Goal: Navigation & Orientation: Find specific page/section

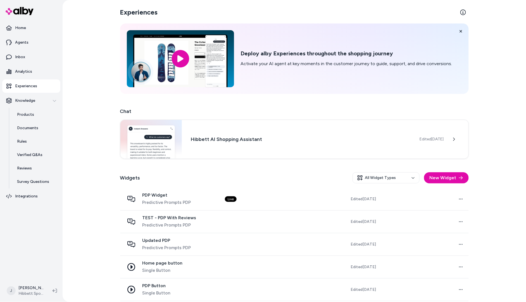
scroll to position [72, 0]
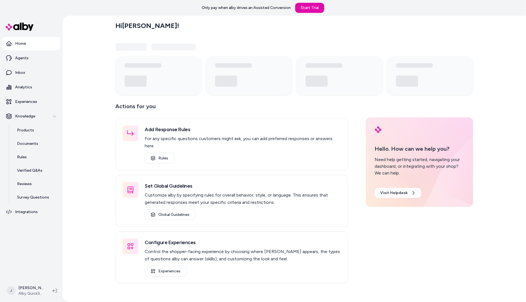
drag, startPoint x: 93, startPoint y: 103, endPoint x: 98, endPoint y: 102, distance: 4.8
click at [98, 102] on div "Hi Jackie ! Actions for you Add Response Rules For any specific questions custo…" at bounding box center [295, 159] width 464 height 286
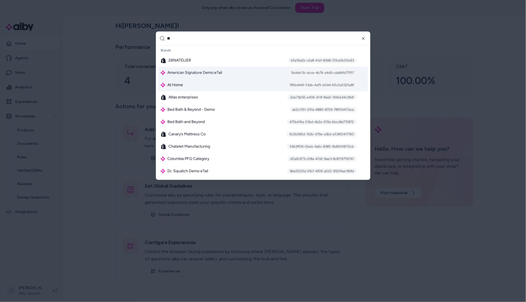
type input "**"
drag, startPoint x: 194, startPoint y: 84, endPoint x: 183, endPoint y: 86, distance: 11.3
click at [194, 84] on div "At Home 785b444f-53db-4df5-b044-65c0a5325a8f" at bounding box center [263, 85] width 210 height 12
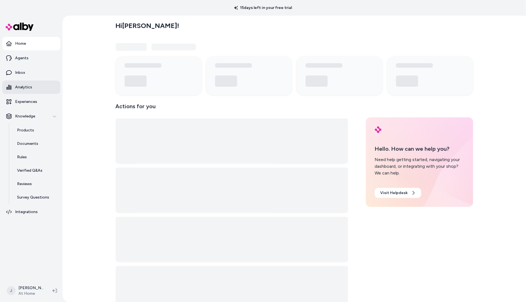
click at [35, 91] on link "Analytics" at bounding box center [31, 86] width 58 height 13
